Goal: Contribute content: Add original content to the website for others to see

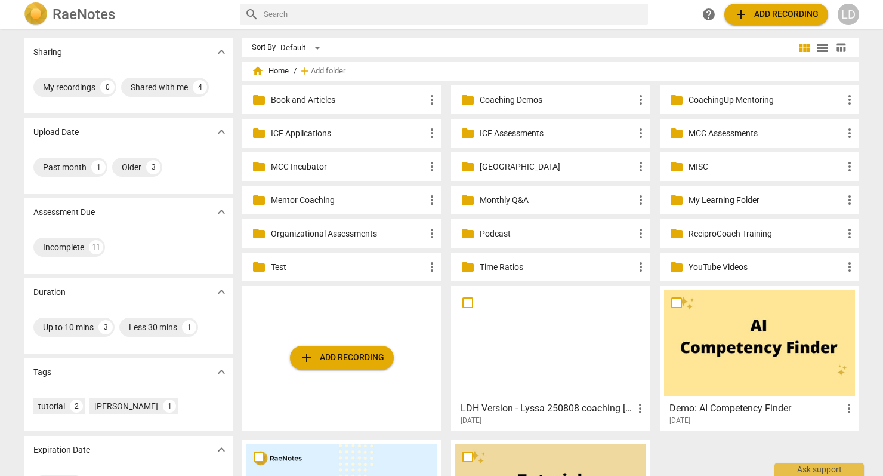
click at [378, 164] on p "MCC Incubator" at bounding box center [348, 167] width 154 height 13
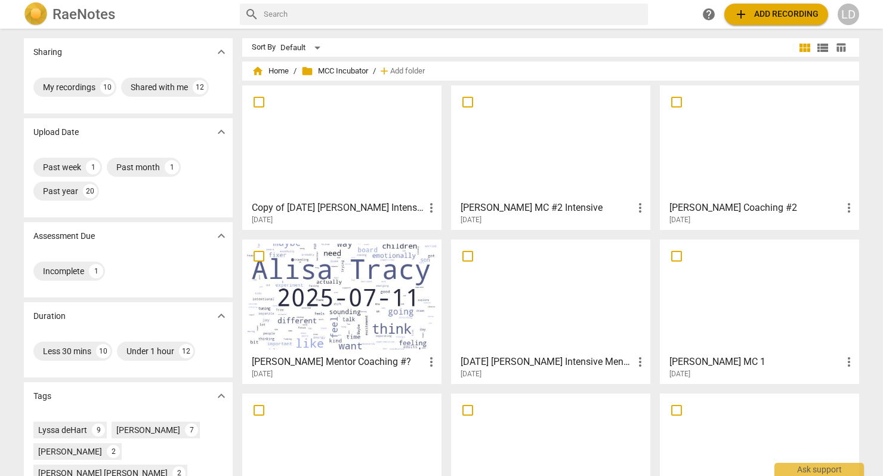
click at [530, 161] on div at bounding box center [550, 143] width 191 height 106
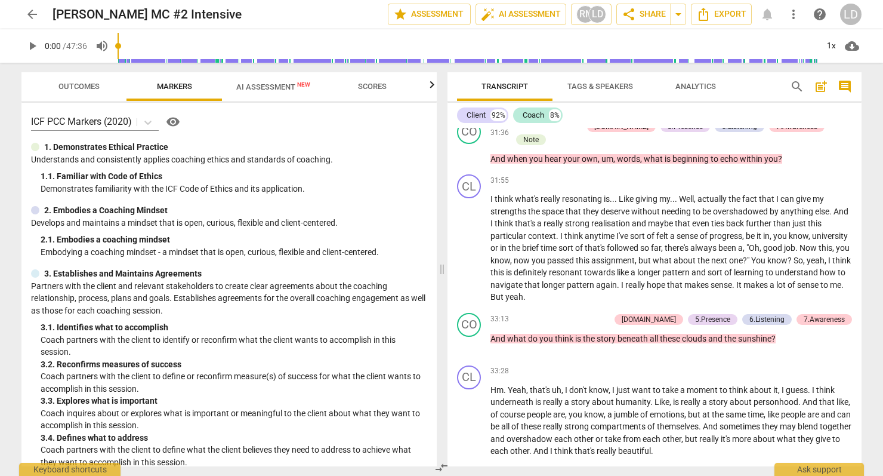
scroll to position [4441, 0]
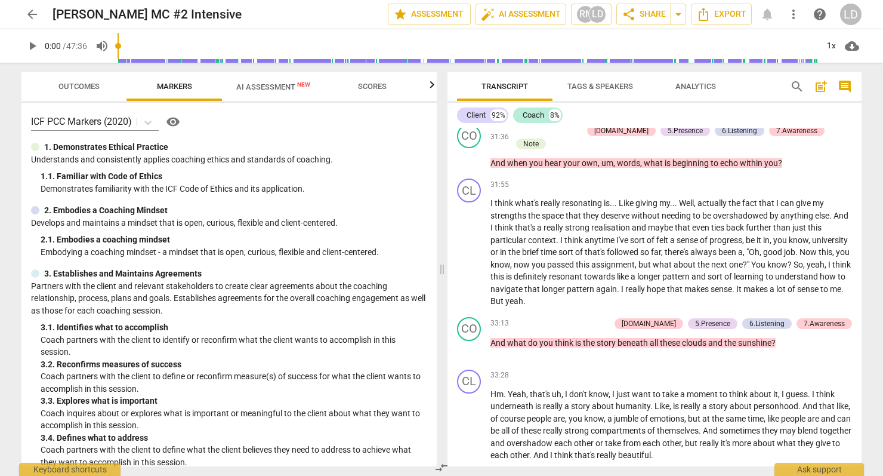
drag, startPoint x: 486, startPoint y: 264, endPoint x: 587, endPoint y: 287, distance: 104.0
drag, startPoint x: 491, startPoint y: 271, endPoint x: 784, endPoint y: 279, distance: 293.2
click at [811, 267] on icon "button" at bounding box center [812, 266] width 7 height 8
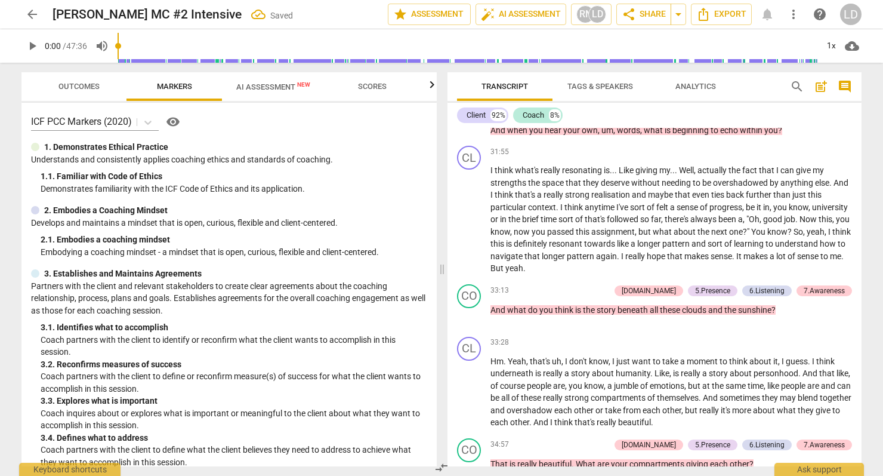
scroll to position [4475, 0]
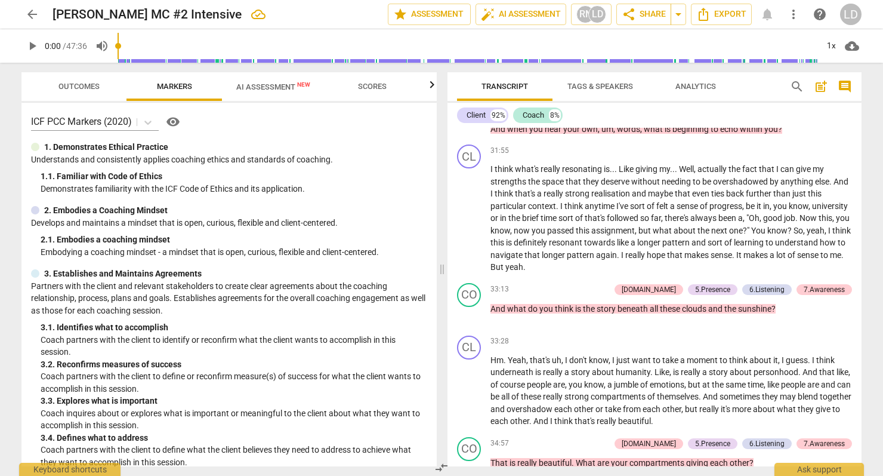
drag, startPoint x: 759, startPoint y: 358, endPoint x: 772, endPoint y: 368, distance: 17.0
click at [795, 359] on icon "button" at bounding box center [801, 357] width 12 height 14
drag, startPoint x: 626, startPoint y: 295, endPoint x: 660, endPoint y: 307, distance: 36.6
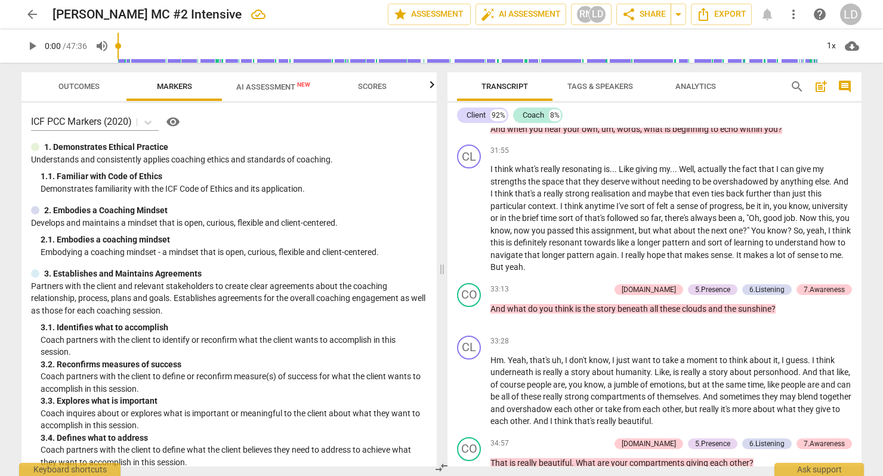
drag, startPoint x: 660, startPoint y: 307, endPoint x: 626, endPoint y: 293, distance: 36.7
click at [691, 295] on icon "button" at bounding box center [688, 294] width 7 height 8
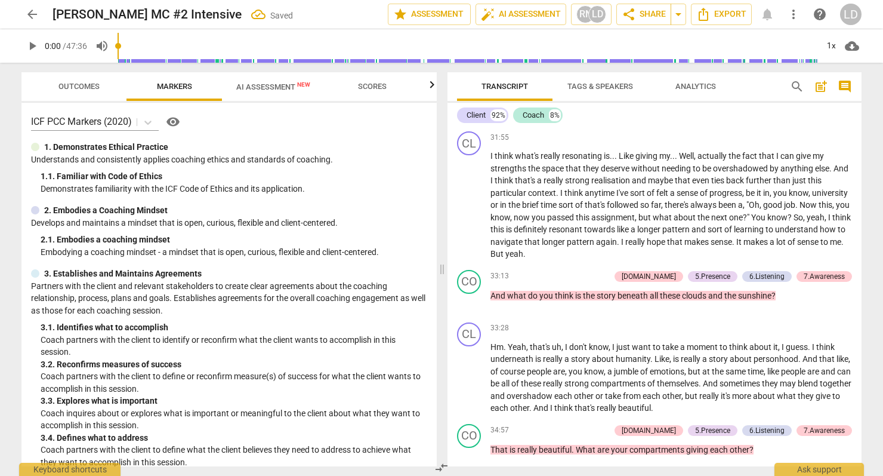
scroll to position [4489, 0]
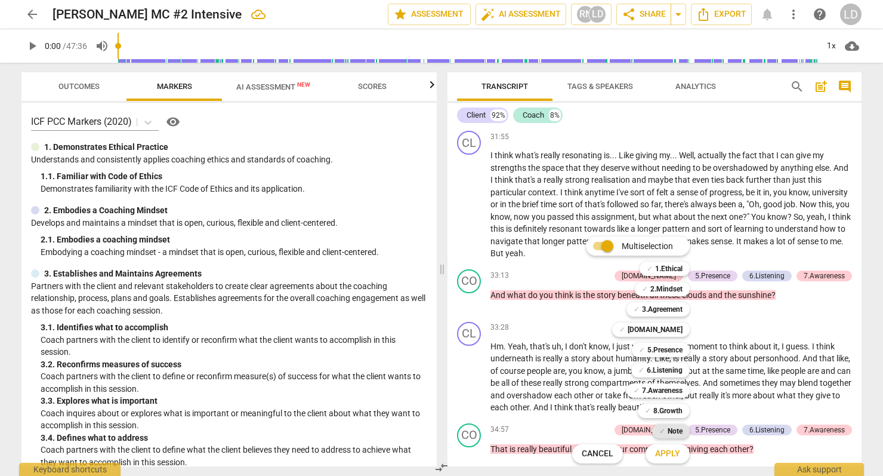
click at [666, 426] on span "✓" at bounding box center [663, 431] width 6 height 14
click at [679, 452] on span "Apply" at bounding box center [667, 454] width 25 height 12
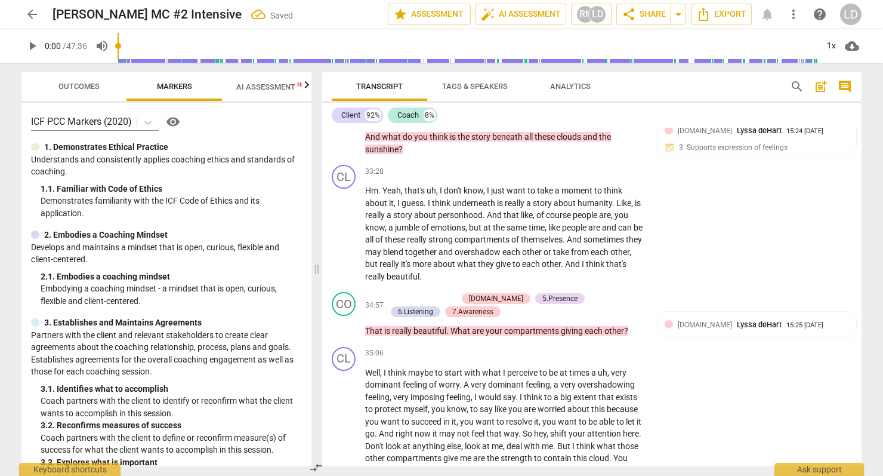
scroll to position [5775, 0]
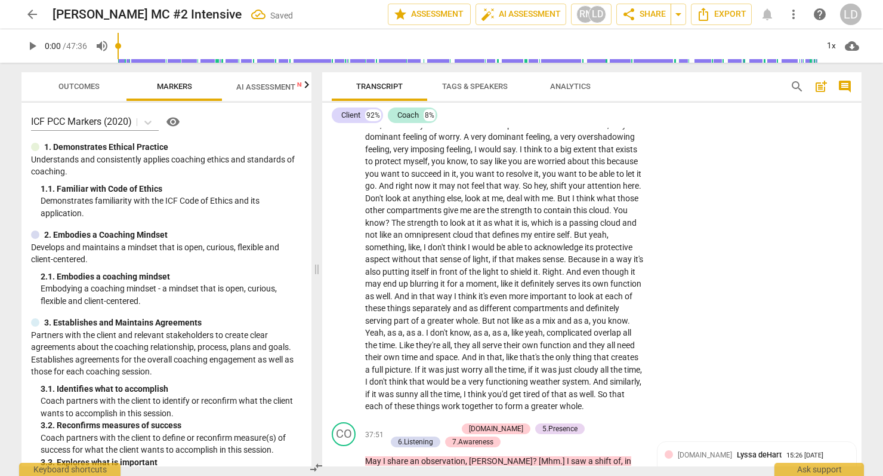
click at [88, 90] on span "Outcomes" at bounding box center [78, 86] width 41 height 9
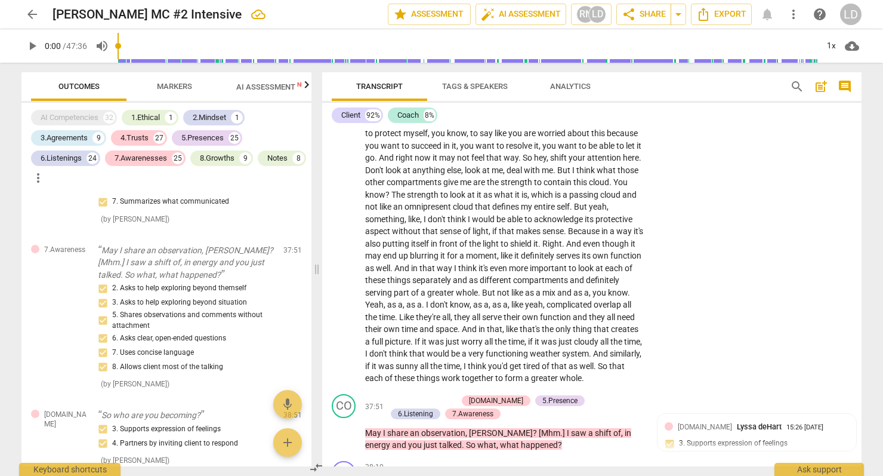
scroll to position [5803, 0]
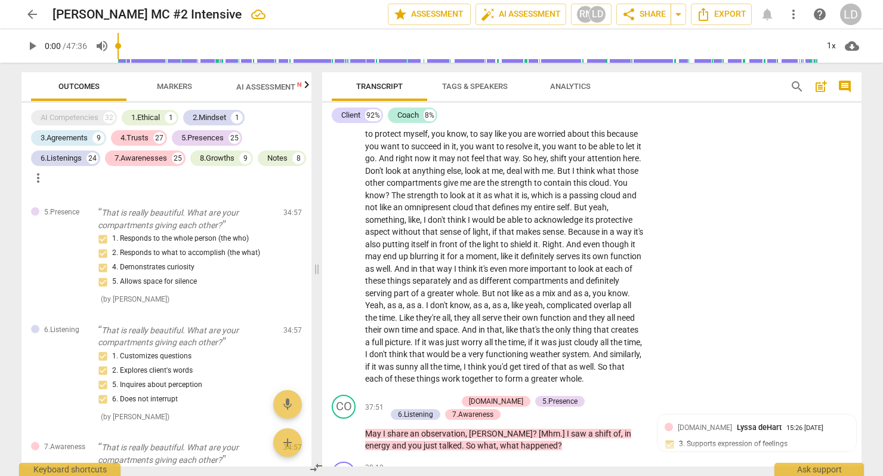
scroll to position [10918, 0]
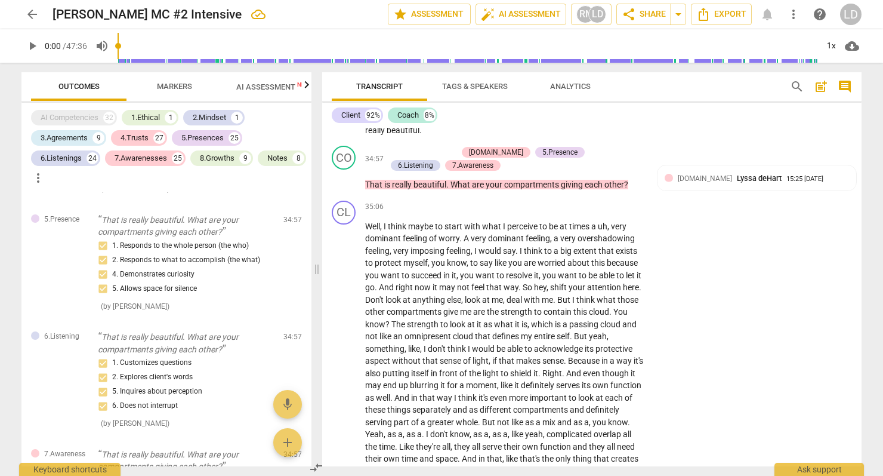
scroll to position [5668, 0]
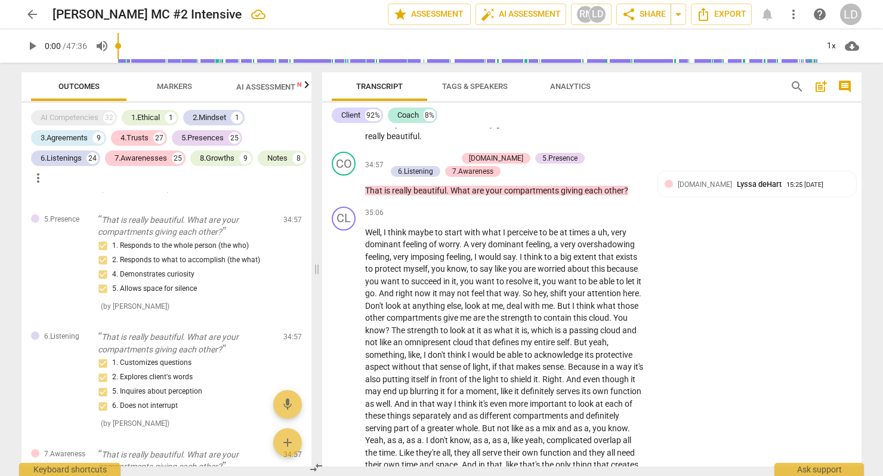
type textarea "C"
type textarea "CP"
type textarea "CP:"
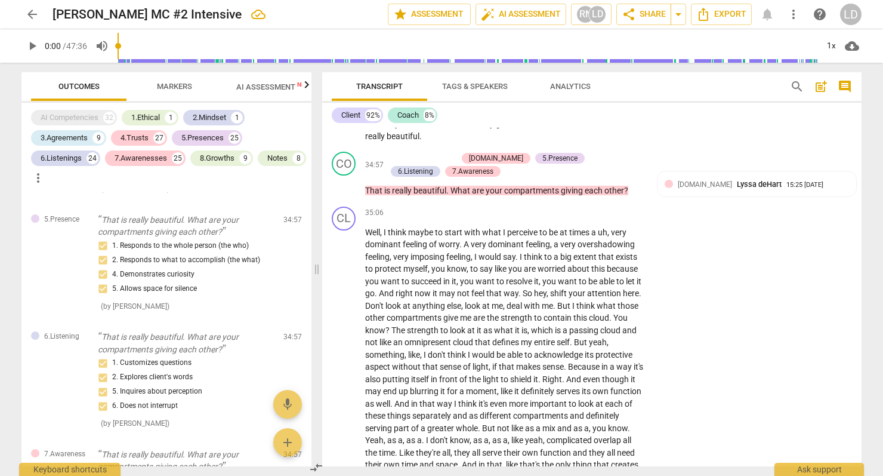
type textarea "CP:"
type textarea "CP: W"
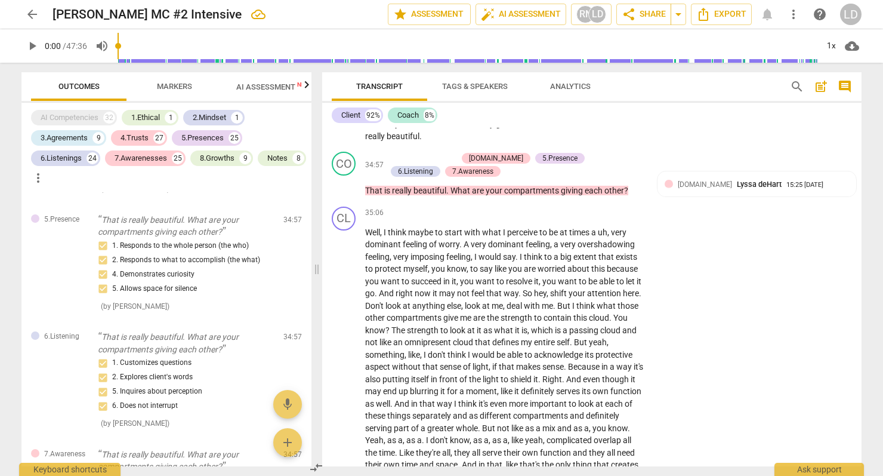
type textarea "CP: Wh"
type textarea "CP: Wha"
type textarea "CP: What"
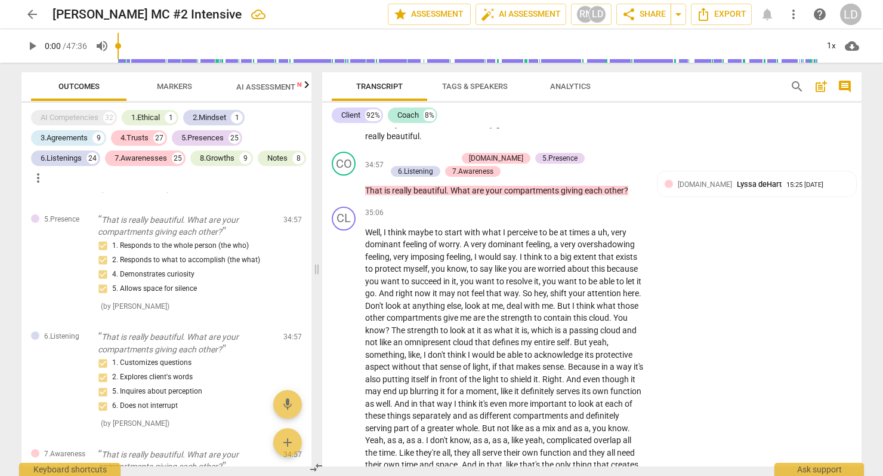
type textarea "CP: What"
type textarea "CP: What j"
type textarea "CP: What ju"
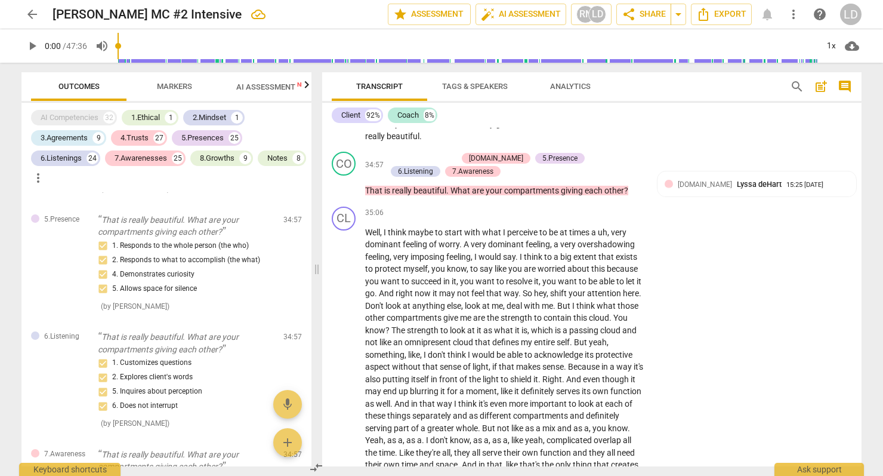
type textarea "CP: What jus"
type textarea "CP: What just"
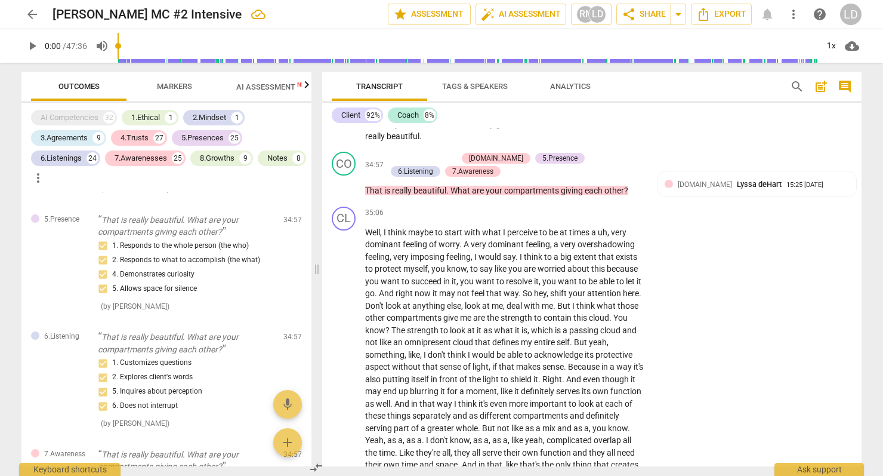
type textarea "CP: What just"
type textarea "CP: What just s"
type textarea "CP: What just sh"
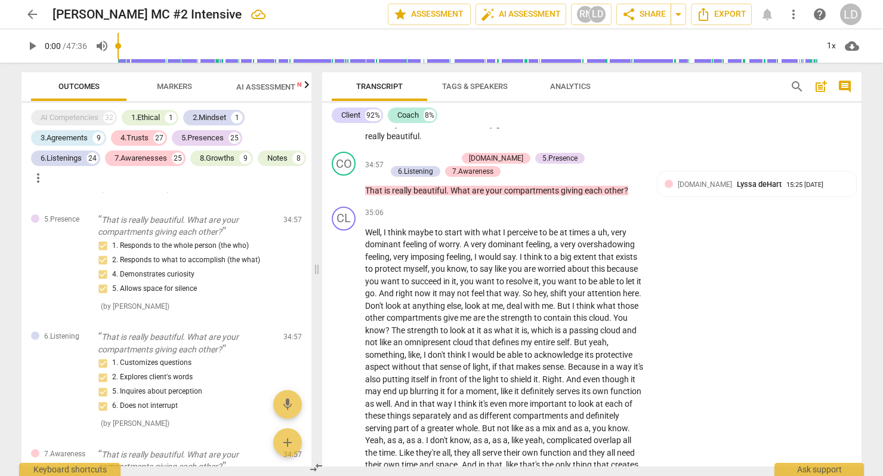
type textarea "CP: What just sho"
type textarea "CP: What just show"
type textarea "CP: What just showe"
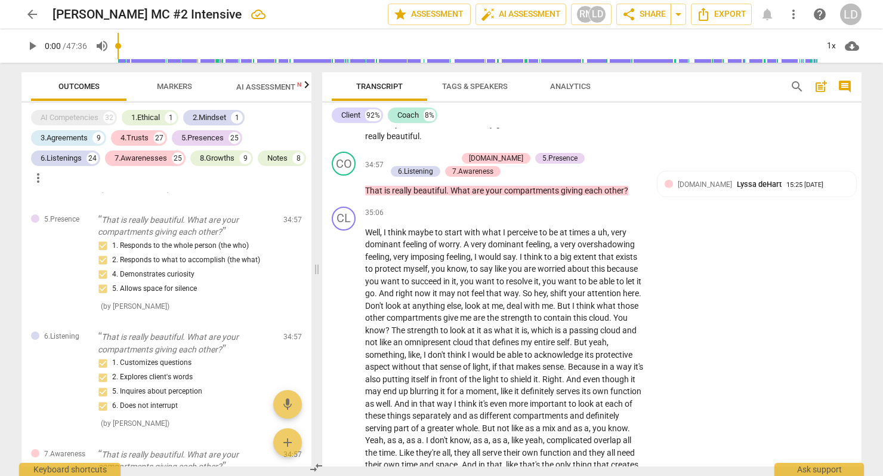
type textarea "CP: What just showe"
type textarea "CP: What just showed"
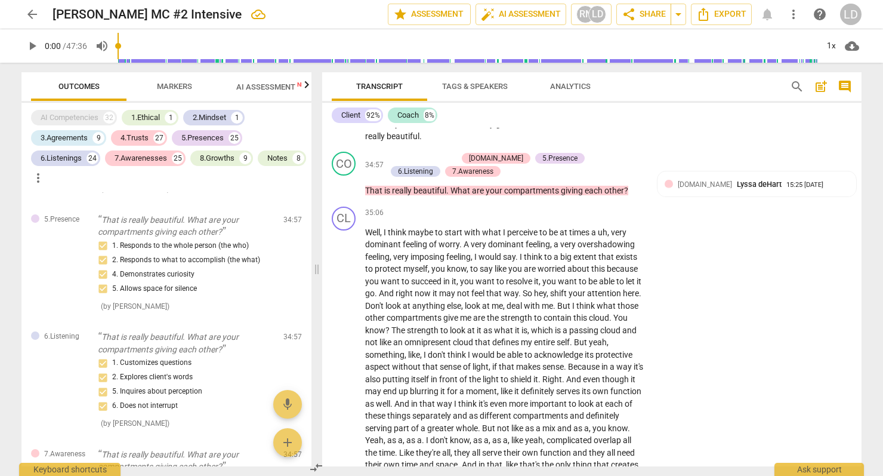
type textarea "CP: What just showed u"
type textarea "CP: What just showed up"
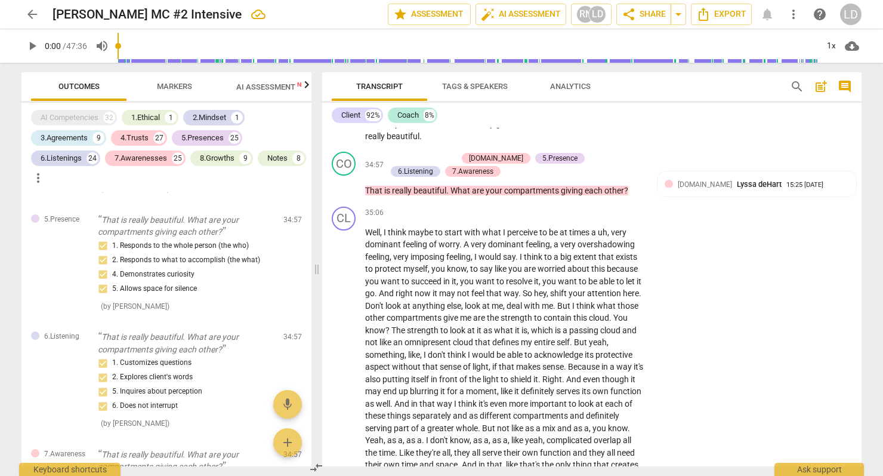
type textarea "CP: What just showed up"
type textarea "CP: What just showed up w"
type textarea "CP: What just showed up wi"
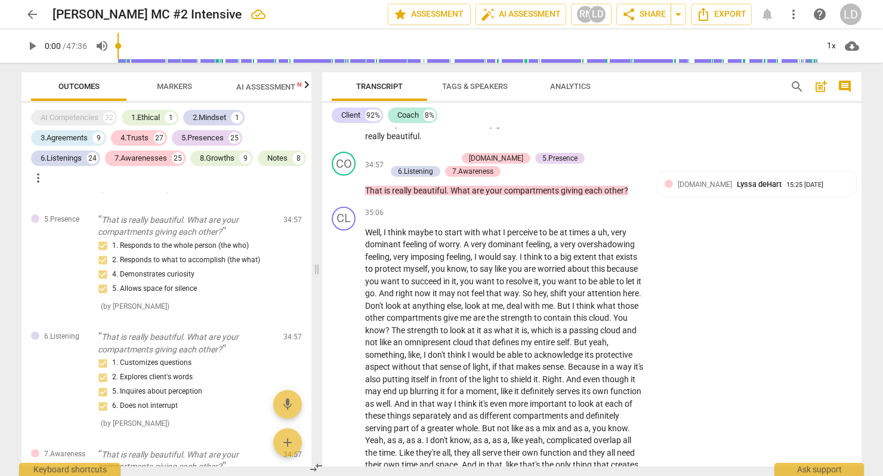
type textarea "CP: What just showed up wit"
type textarea "CP: What just showed up with"
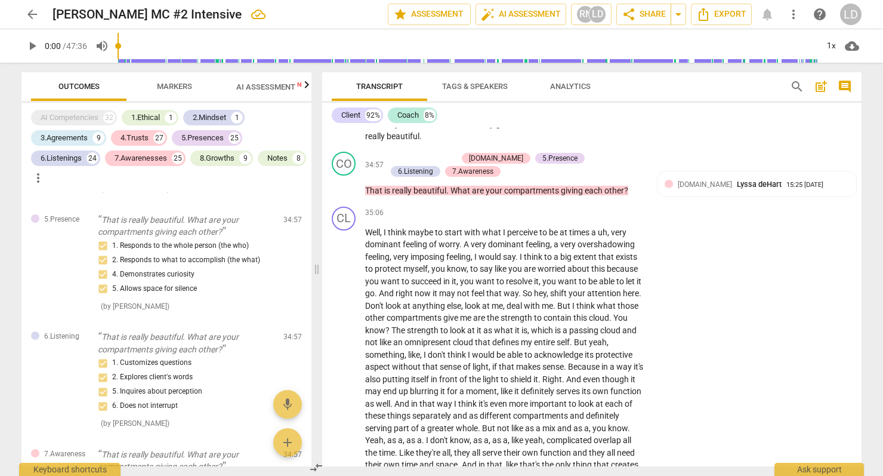
type textarea "CP: What just showed up with"
type textarea "CP: What just showed up with t"
type textarea "CP: What just showed up with th"
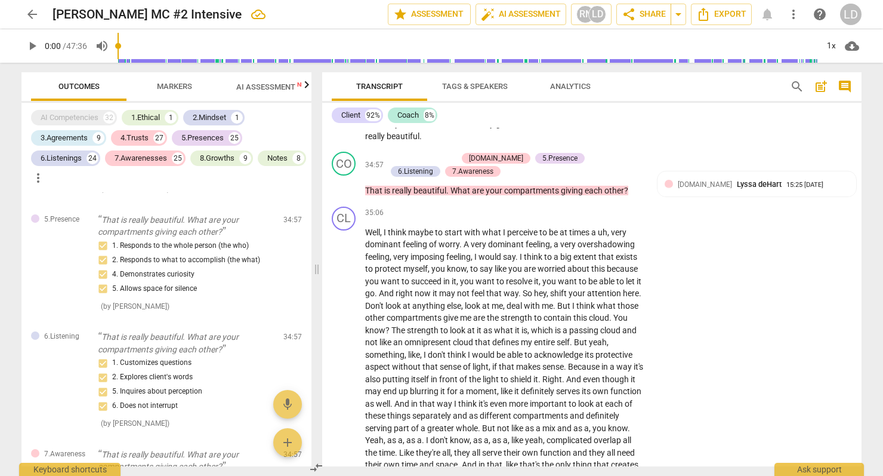
type textarea "CP: What just showed up with tha"
type textarea "CP: What just showed up with that"
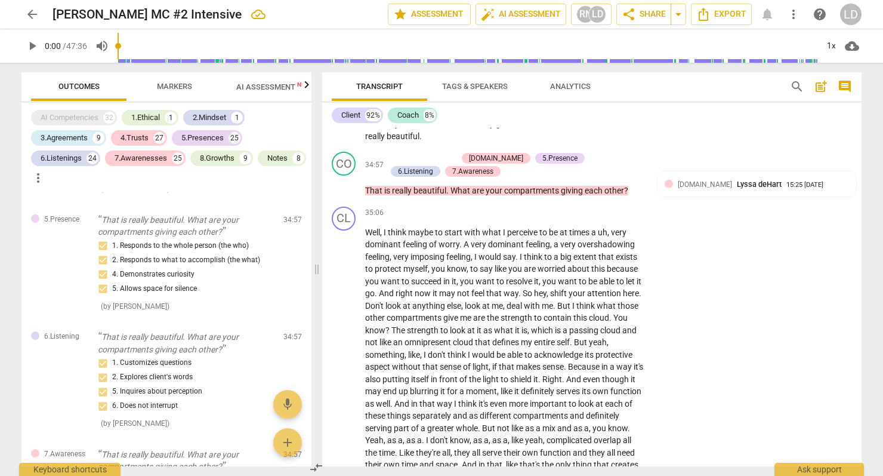
type textarea "CP: What just showed up with that"
type textarea "CP: What just showed up with that i"
type textarea "CP: What just showed up with that in"
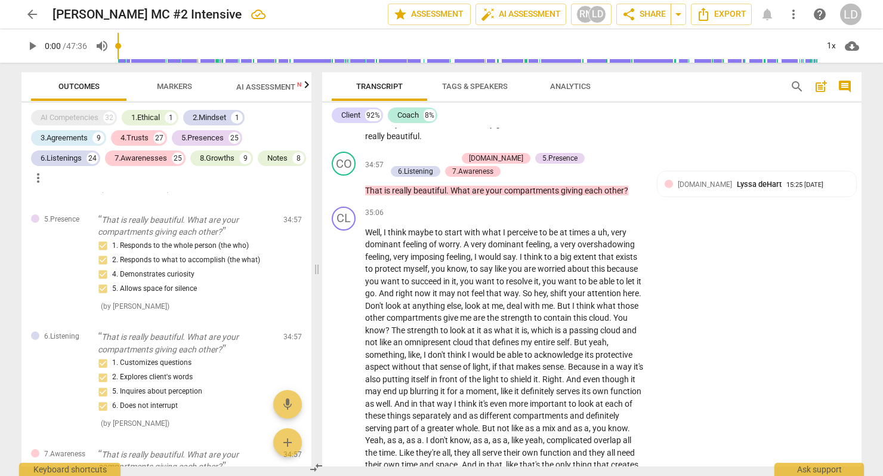
type textarea "CP: What just showed up with that ins"
type textarea "CP: What just showed up with that insi"
type textarea "CP: What just showed up with that insig"
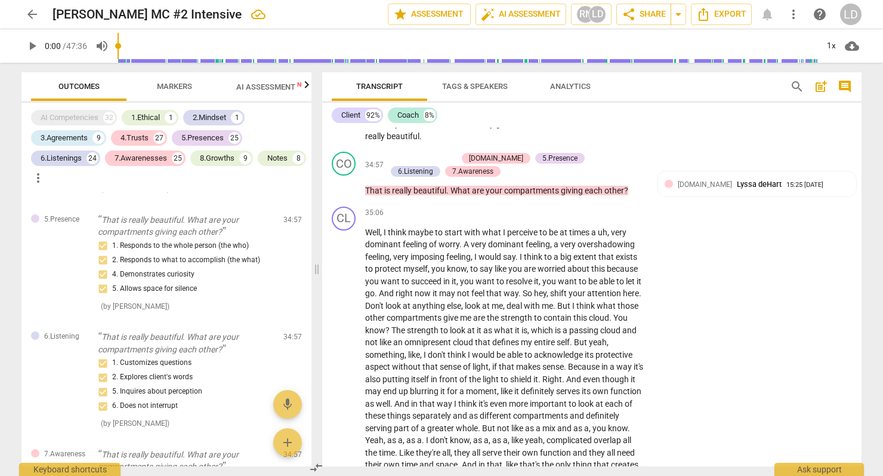
type textarea "CP: What just showed up with that insig"
type textarea "CP: What just showed up with that insigh"
type textarea "CP: What just showed up with that insight"
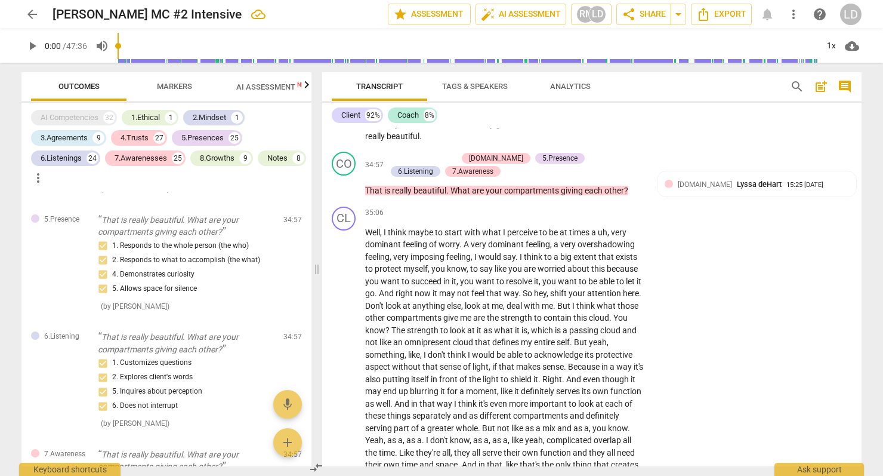
type textarea "CP: What just showed up with that insight"
type textarea "CP: What just showed up with that insight a"
type textarea "CP: What just showed up with that insight an"
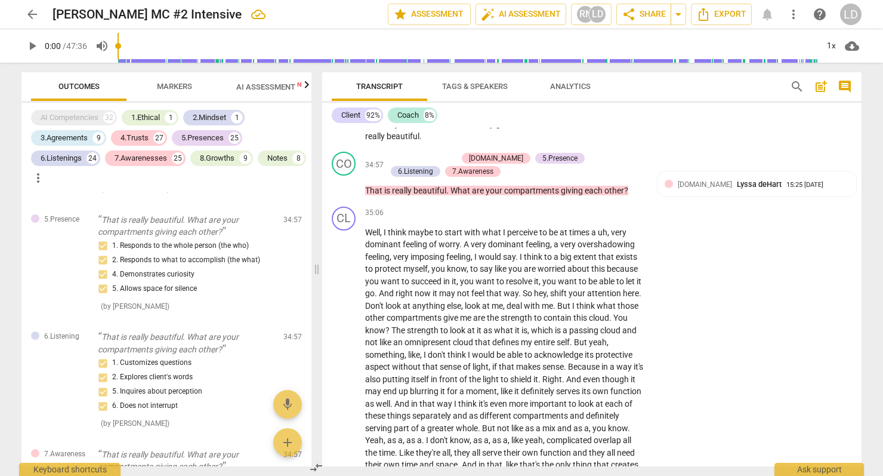
type textarea "CP: What just showed up with that insight an"
type textarea "CP: What just showed up with that insight and"
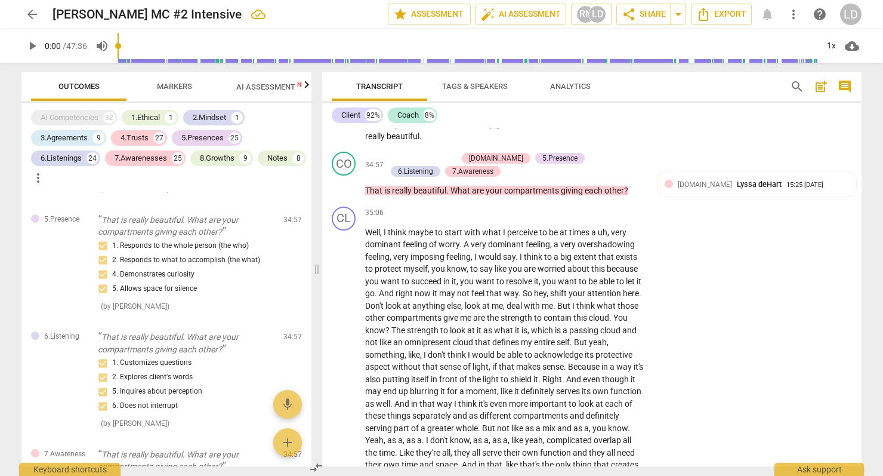
type textarea "CP: What just showed up with that insight and h"
type textarea "CP: What just showed up with that insight and ho"
type textarea "CP: What just showed up with that insight and how"
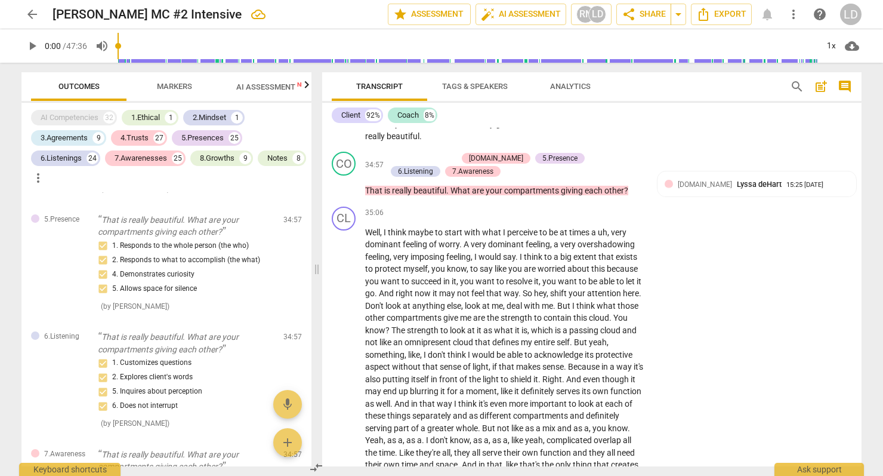
type textarea "CP: What just showed up with that insight and how"
type textarea "CP: What just showed up with that insight and how y"
type textarea "CP: What just showed up with that insight and how yo"
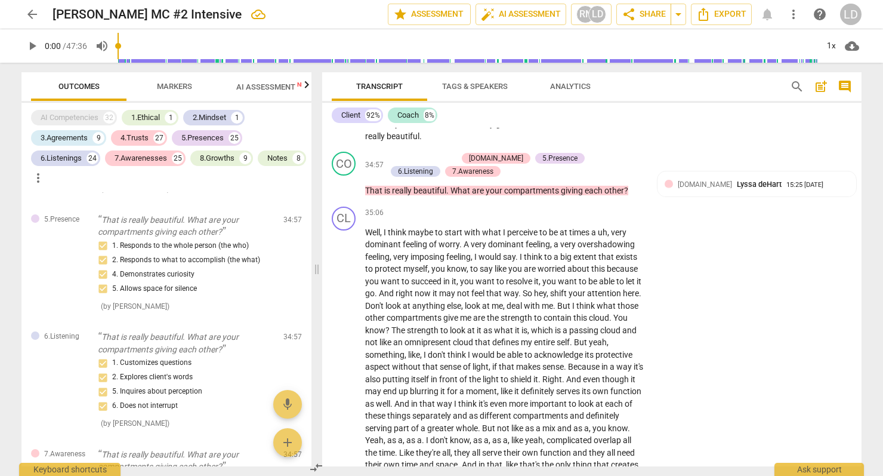
type textarea "CP: What just showed up with that insight and how you"
type textarea "CP: What just showed up with that insight and how you n"
type textarea "CP: What just showed up with that insight and how you ne"
type textarea "CP: What just showed up with that insight and how you nee"
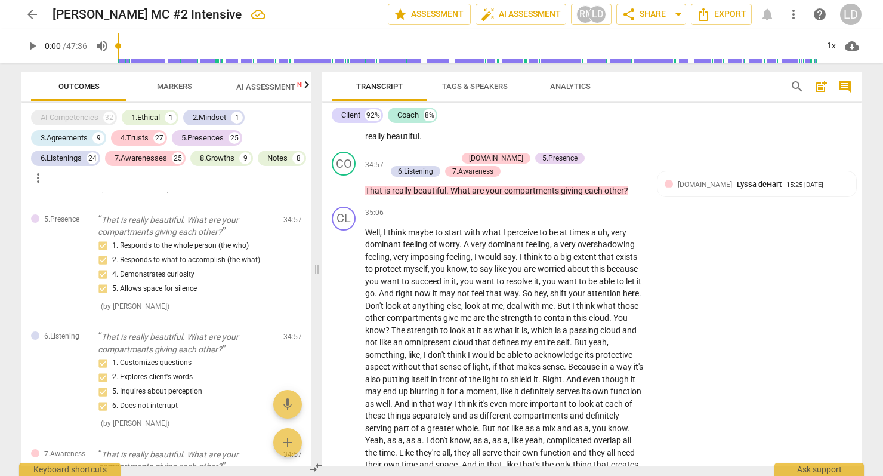
type textarea "CP: What just showed up with that insight and how you nee"
type textarea "CP: What just showed up with that insight and how you need"
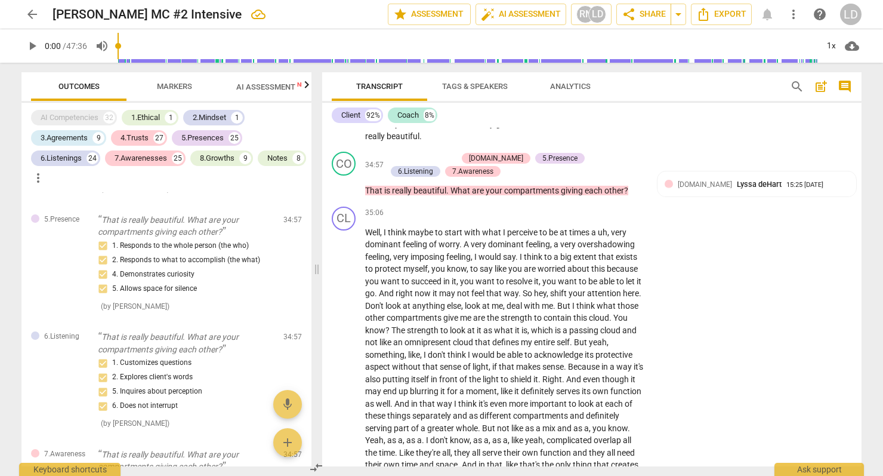
type textarea "CP: What just showed up with that insight and how you need t"
type textarea "CP: What just showed up with that insight and how you need to"
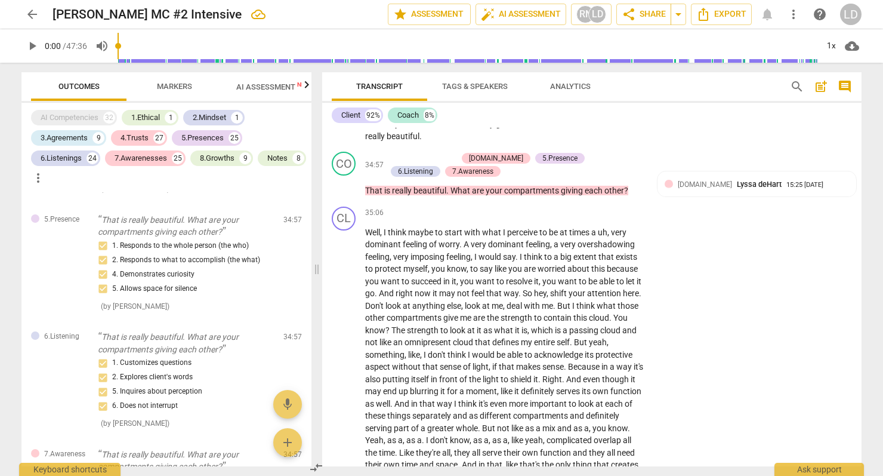
type textarea "CP: What just showed up with that insight and how you need to"
type textarea "CP: What just showed up with that insight and how you need to s"
type textarea "CP: What just showed up with that insight and how you need to sh"
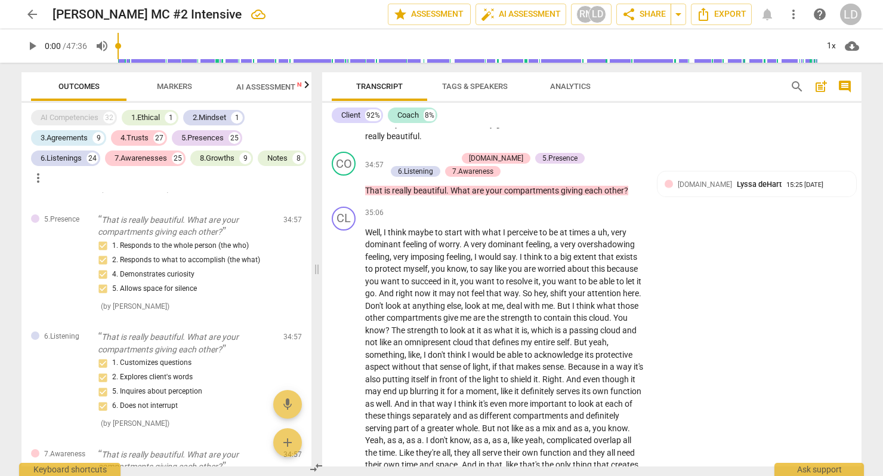
type textarea "CP: What just showed up with that insight and how you need to sho"
type textarea "CP: What just showed up with that insight and how you need to show"
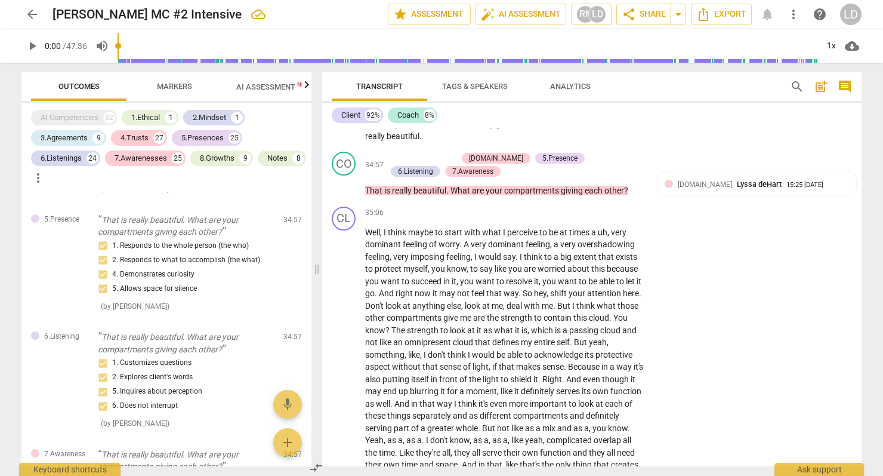
type textarea "CP: What just showed up with that insight and how you need to show"
type textarea "CP: What just showed up with that insight and how you need to show u"
type textarea "CP: What just showed up with that insight and how you need to show up"
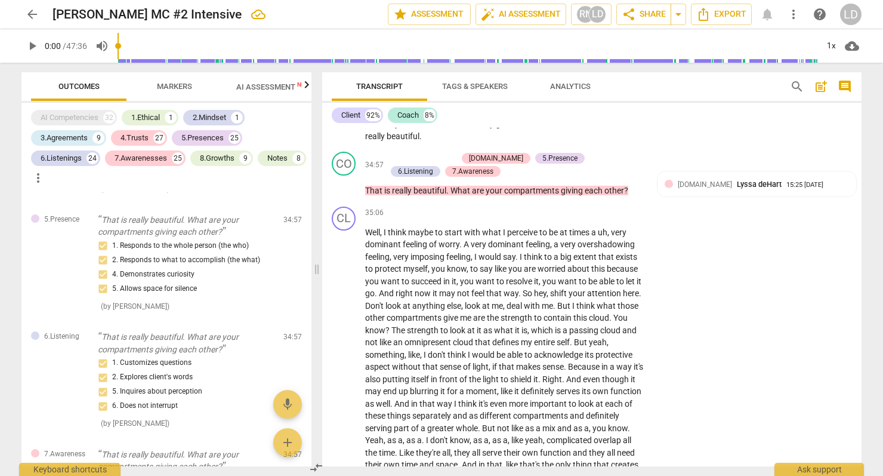
type textarea "CP: What just showed up with that insight and how you need to show up"
type textarea "CP: What just showed up with that insight and how you need to show up w"
type textarea "CP: What just showed up with that insight and how you need to show up wi"
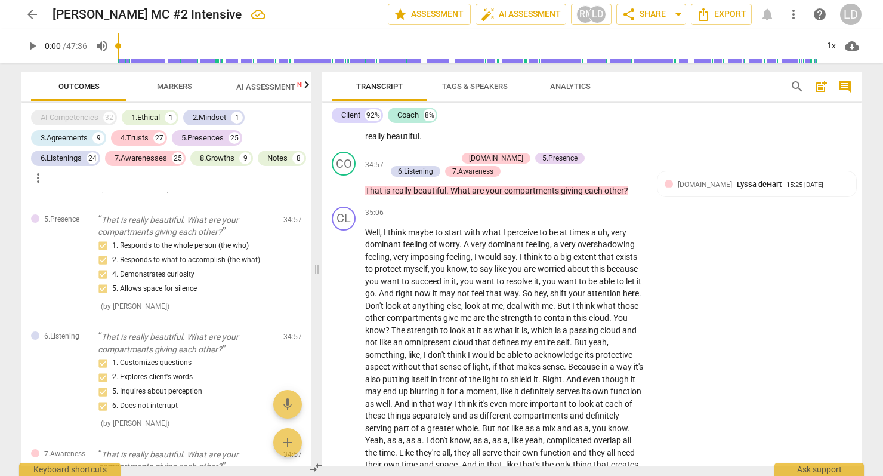
type textarea "CP: What just showed up with that insight and how you need to show up wi"
type textarea "CP: What just showed up with that insight and how you need to show up wit"
type textarea "CP: What just showed up with that insight and how you need to show up with"
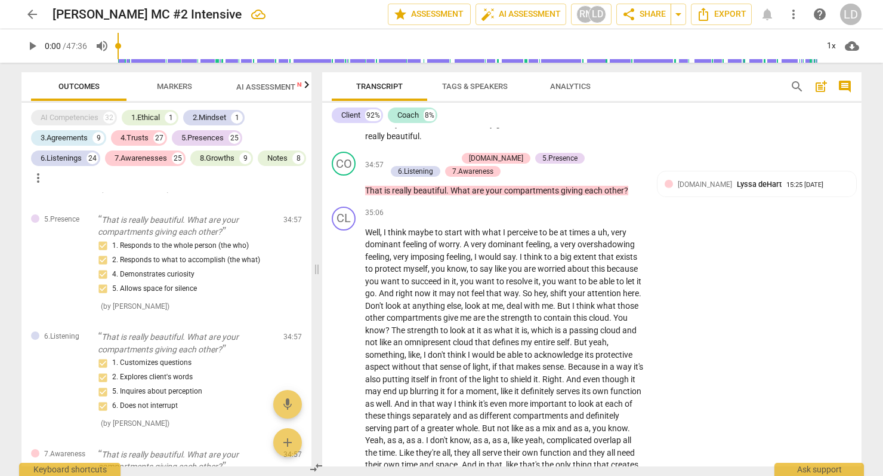
type textarea "CP: What just showed up with that insight and how you need to show up with"
type textarea "CP: What just showed up with that insight and how you need to show up with t"
type textarea "CP: What just showed up with that insight and how you need to show up with th"
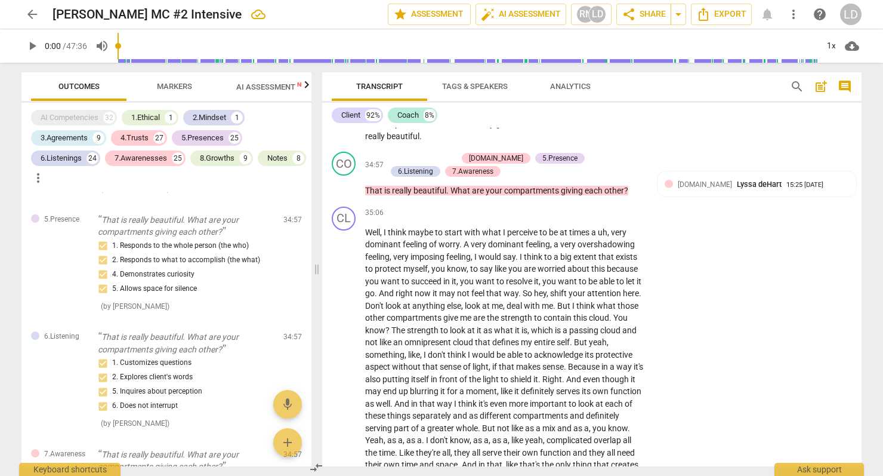
type textarea "CP: What just showed up with that insight and how you need to show up with th"
type textarea "CP: What just showed up with that insight and how you need to show up with the"
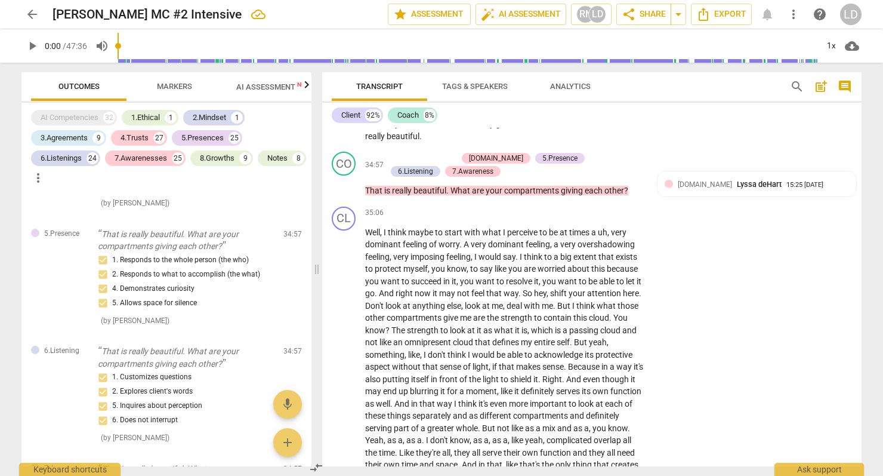
type textarea "CP: What just showed up with that insight and how you need to show up with the"
type textarea "CP: What just showed up with that insight and how you need to show up with the c"
type textarea "CP: What just showed up with that insight and how you need to show up with the …"
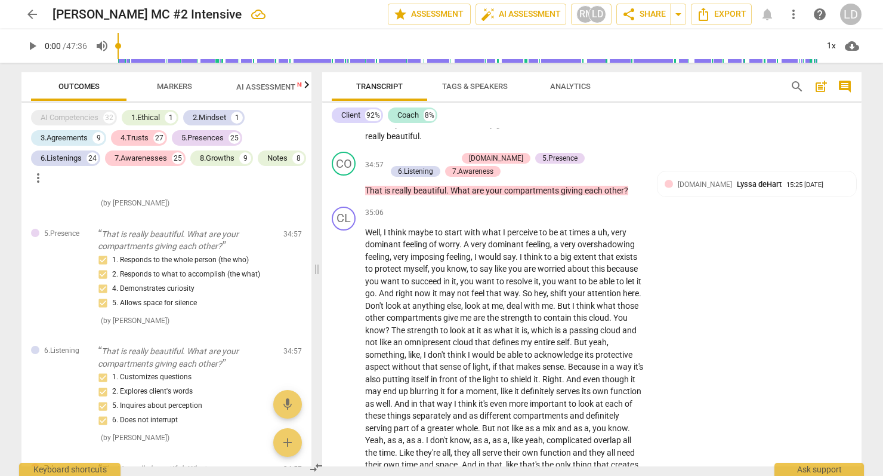
type textarea "CP: What just showed up with that insight and how you need to show up with the …"
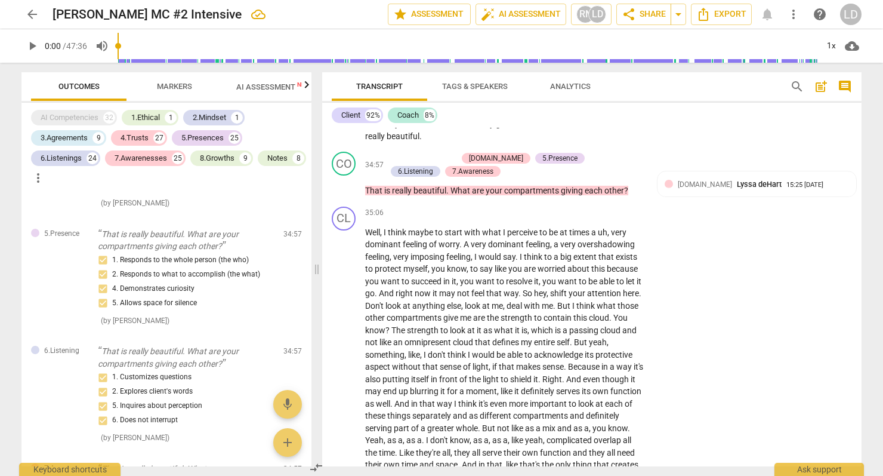
type textarea "CP: What just showed up with that insight and how you need to show up with the …"
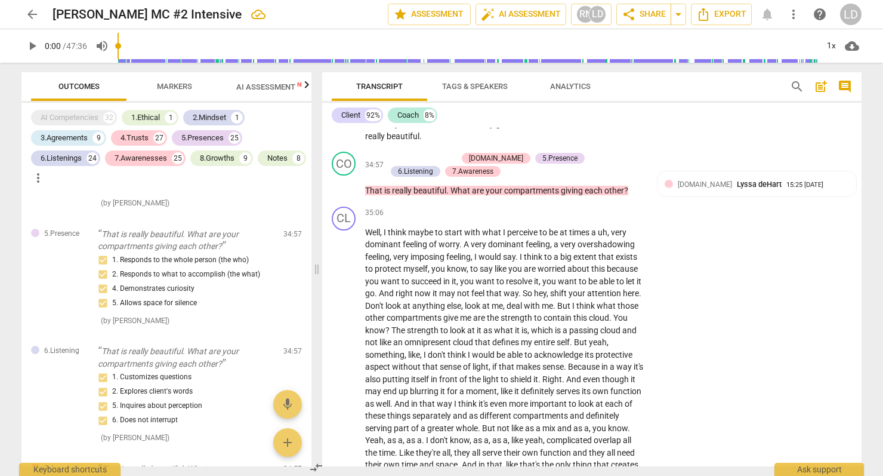
type textarea "CP: What just showed up with that insight and how you need to show up with the …"
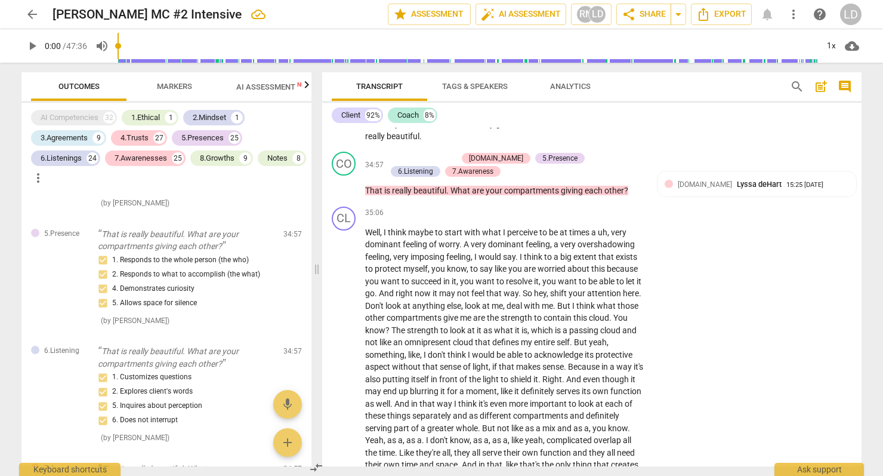
type textarea "CP: What just showed up with that insight and how you need to show up with the …"
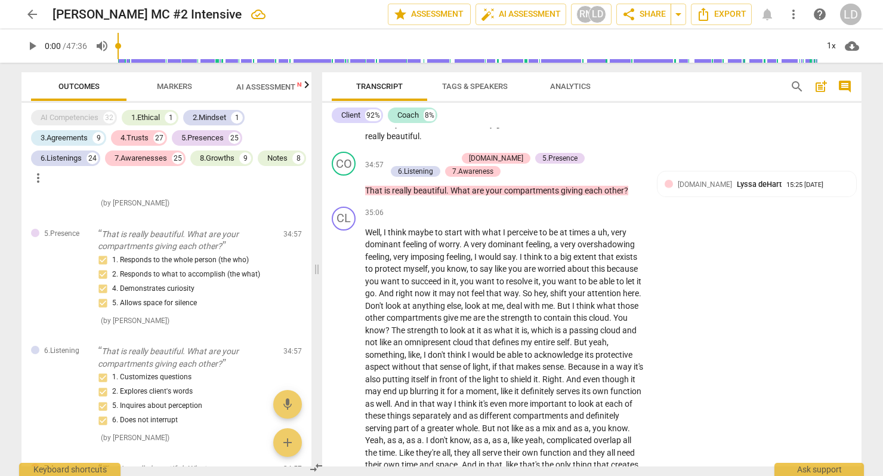
type textarea "CP: What just showed up with that insight and how you need to show up with the …"
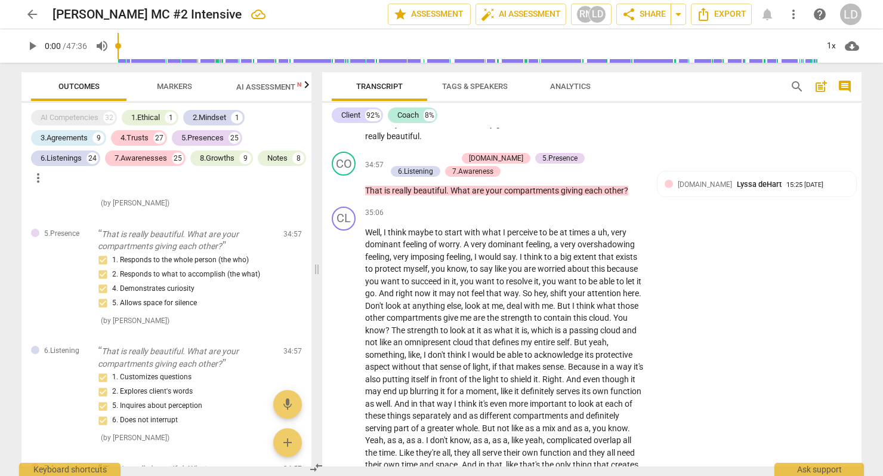
type textarea "CP: What just showed up with that insight and how you need to show up with the …"
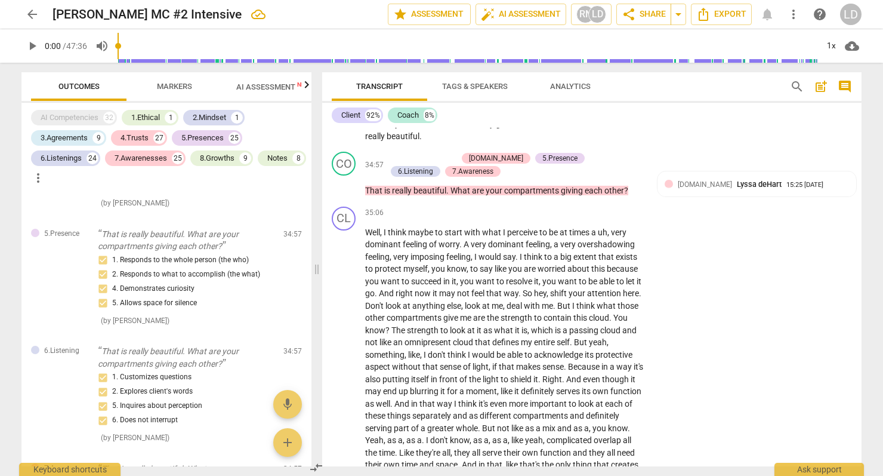
type textarea "CP: What just showed up with that insight and how you need to show up with the …"
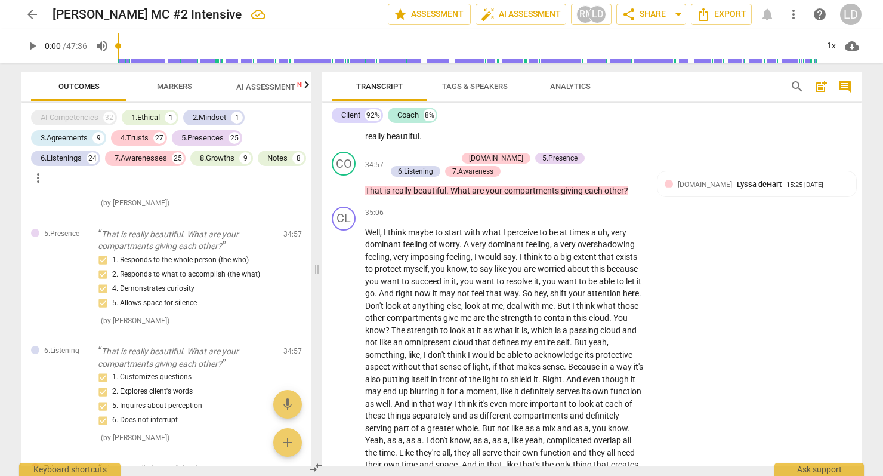
type textarea "CP: What just showed up with that insight and how you need to show up with the …"
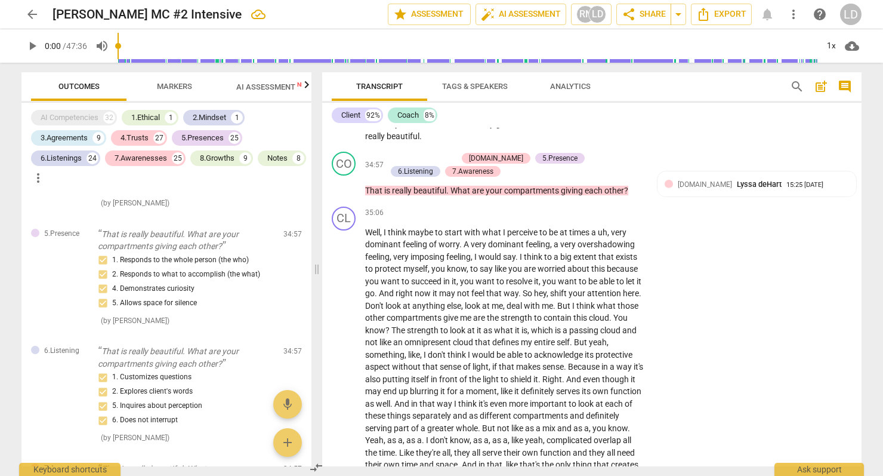
type textarea "CP: What just showed up with that insight and how you need to show up with the …"
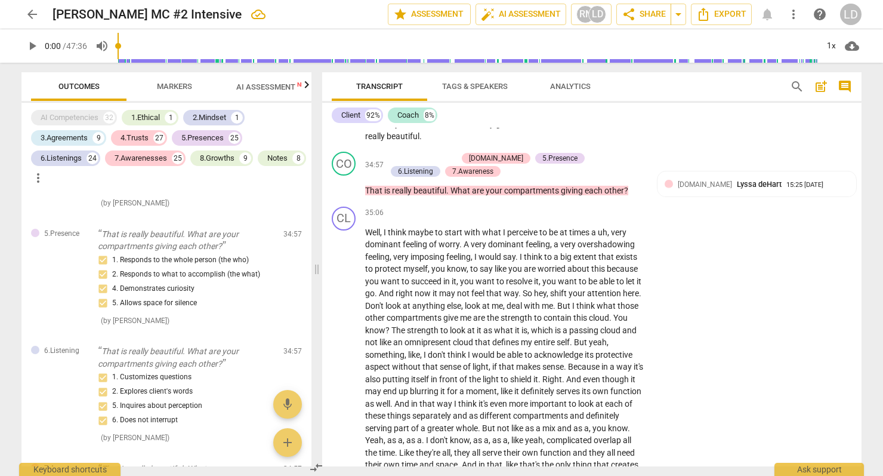
type textarea "CP: What just showed up with that insight and how you need to show up with the …"
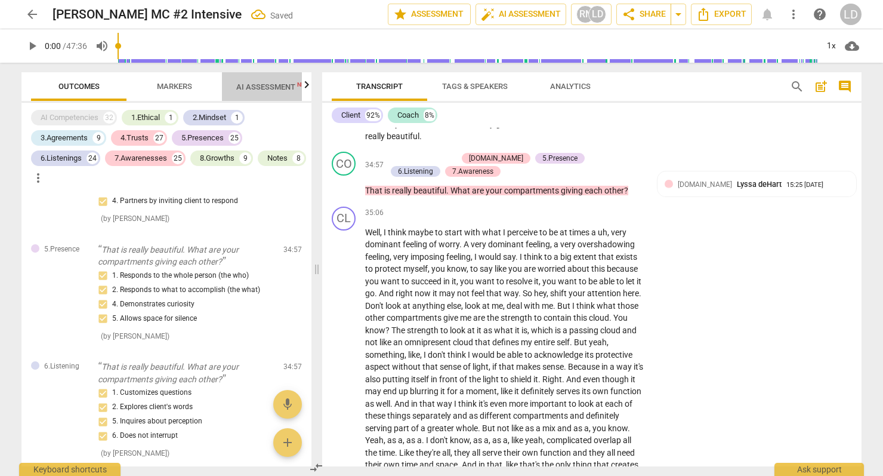
click at [256, 92] on span "AI Assessment New" at bounding box center [273, 87] width 103 height 18
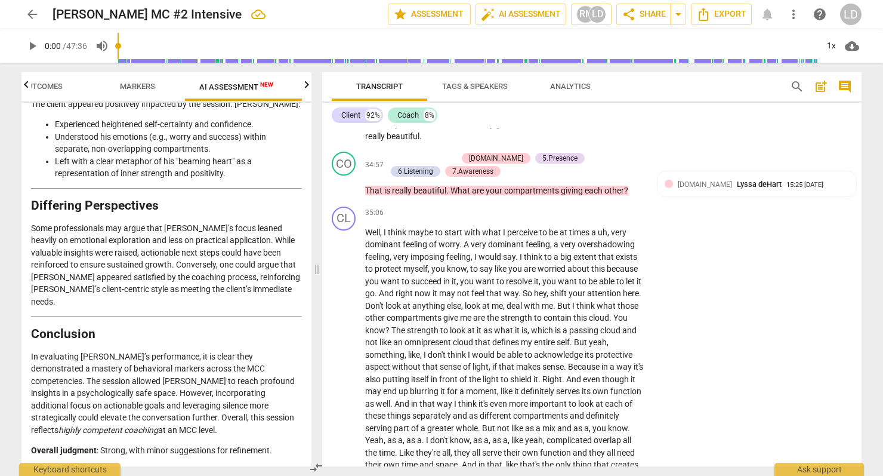
scroll to position [2797, 0]
drag, startPoint x: 81, startPoint y: 201, endPoint x: 286, endPoint y: 207, distance: 204.8
